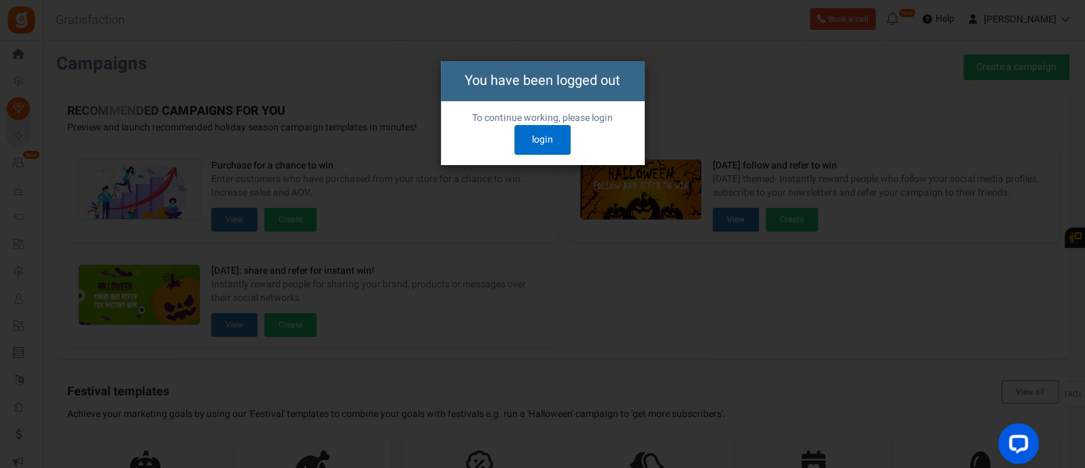
click at [532, 147] on link "login" at bounding box center [542, 140] width 56 height 30
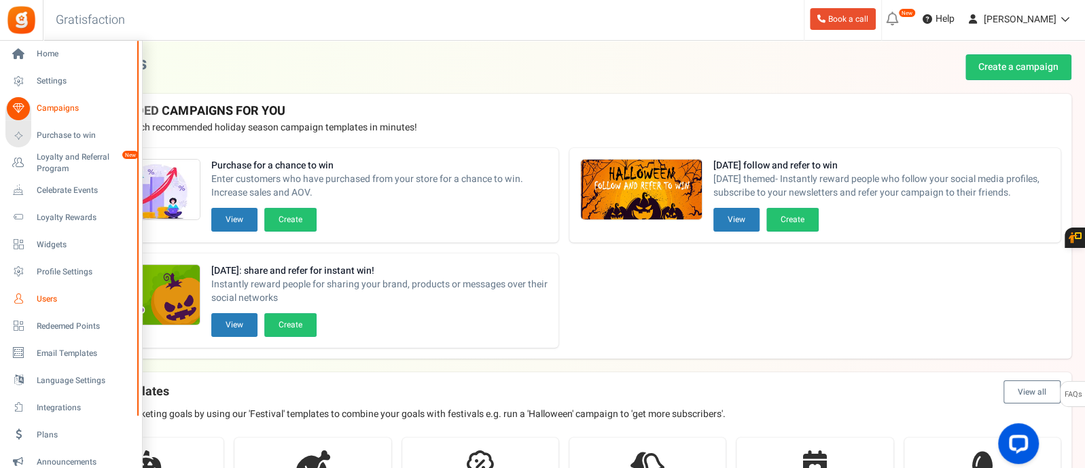
click at [50, 290] on link "Users" at bounding box center [70, 298] width 130 height 23
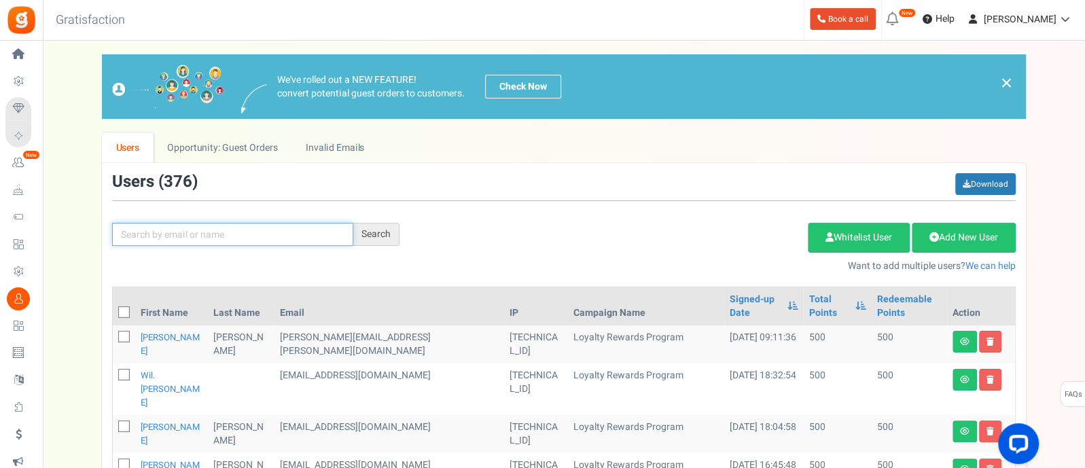
click at [215, 232] on input "text" at bounding box center [232, 234] width 241 height 23
type input "moses"
click at [379, 225] on div "Search" at bounding box center [376, 234] width 46 height 23
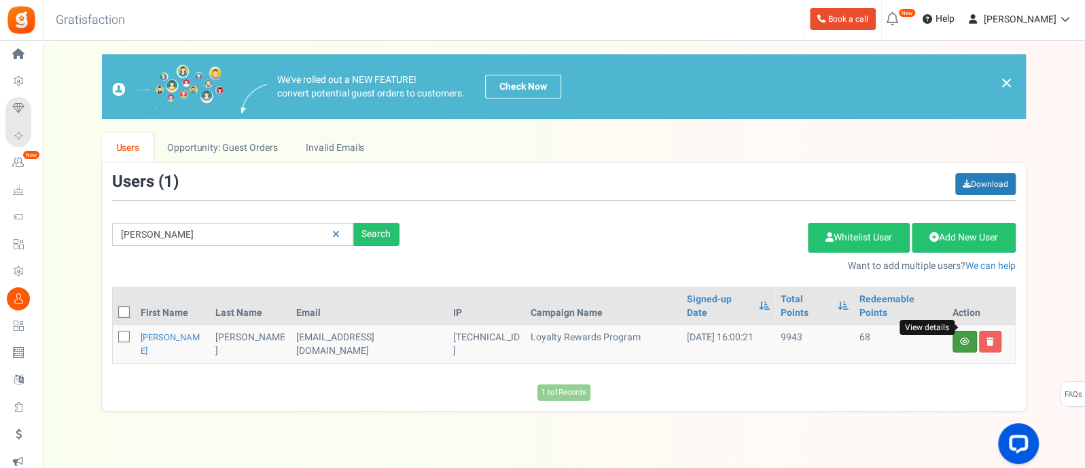
click at [962, 338] on icon at bounding box center [965, 342] width 10 height 8
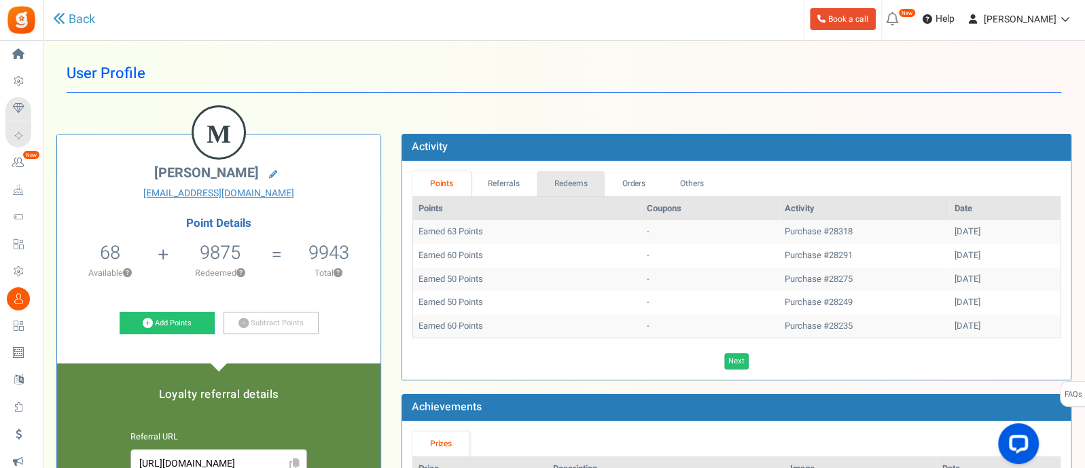
click at [575, 175] on link "Redeems" at bounding box center [571, 183] width 68 height 25
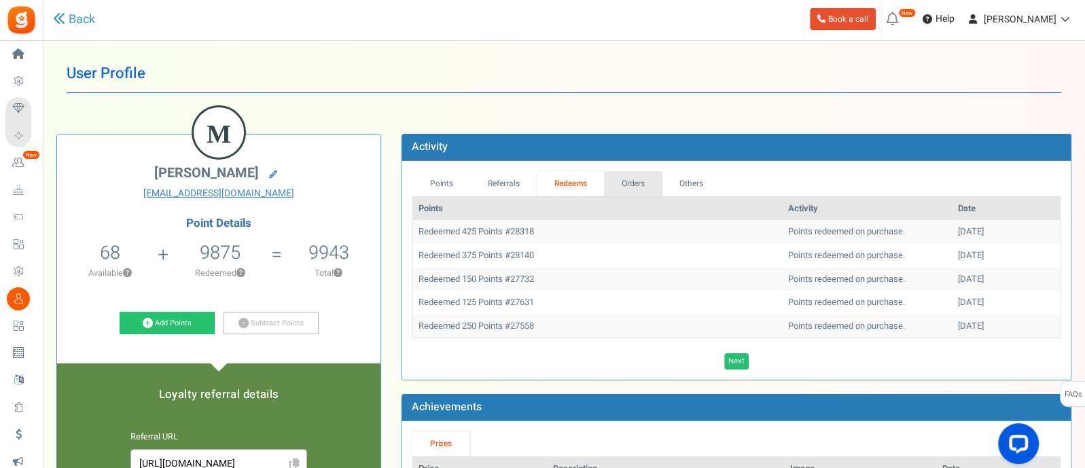
click at [625, 193] on link "Orders" at bounding box center [633, 183] width 58 height 25
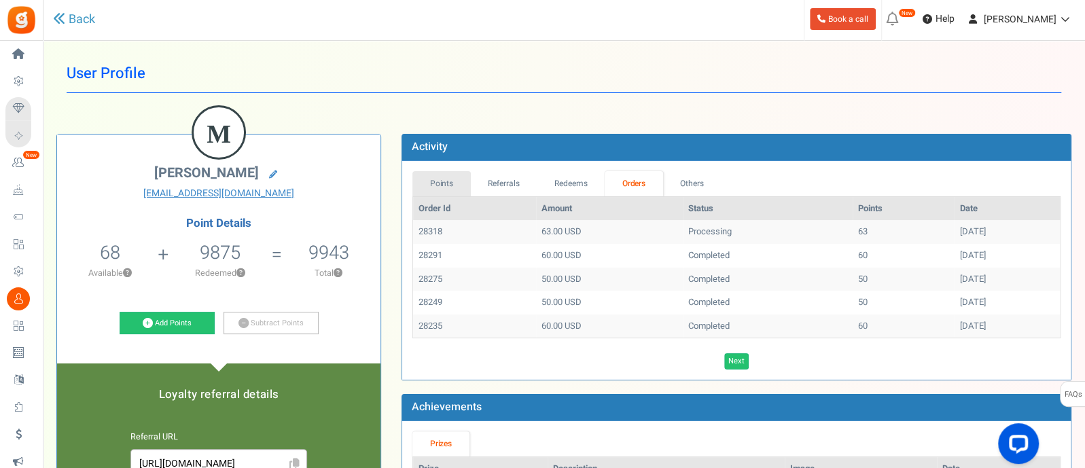
click at [426, 179] on link "Points" at bounding box center [442, 183] width 58 height 25
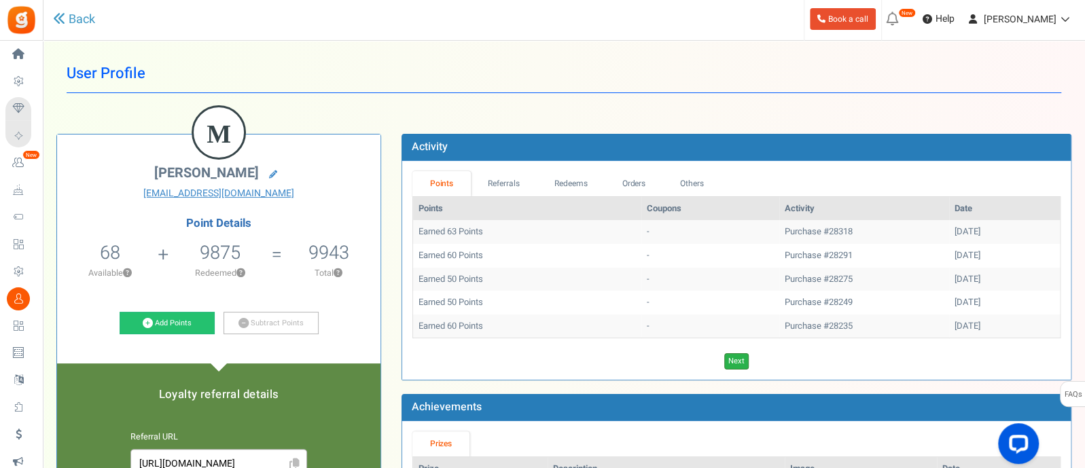
click at [728, 360] on link "Next" at bounding box center [736, 361] width 24 height 16
click at [80, 25] on link "Back" at bounding box center [74, 20] width 42 height 18
